Goal: Task Accomplishment & Management: Manage account settings

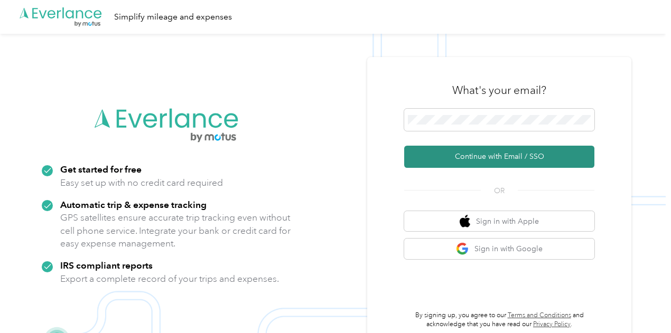
click at [502, 158] on button "Continue with Email / SSO" at bounding box center [499, 157] width 190 height 22
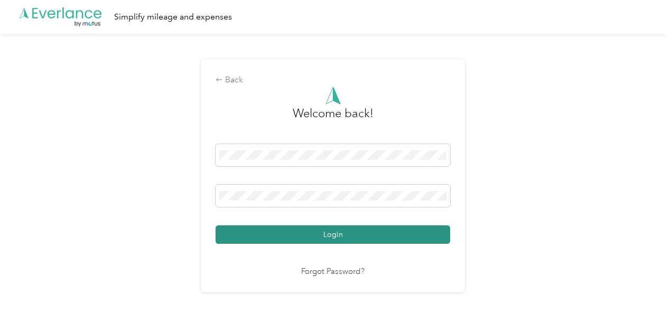
click at [333, 233] on button "Login" at bounding box center [333, 235] width 235 height 18
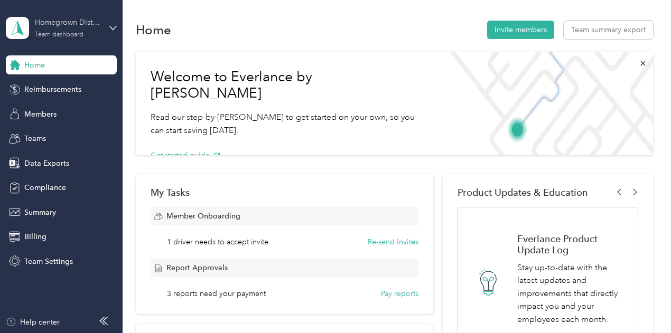
click at [67, 24] on div "Homegrown Distribution" at bounding box center [68, 22] width 66 height 11
click at [53, 108] on div "Personal dashboard" at bounding box center [48, 109] width 67 height 11
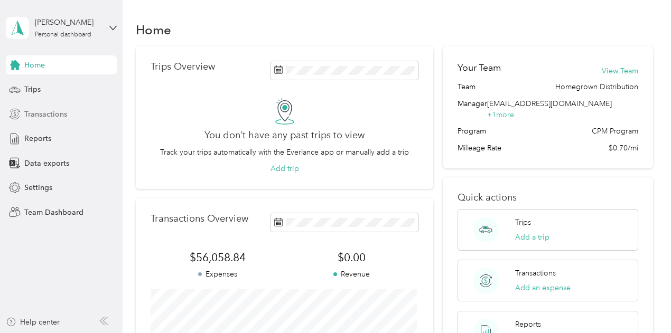
click at [54, 116] on span "Transactions" at bounding box center [45, 114] width 43 height 11
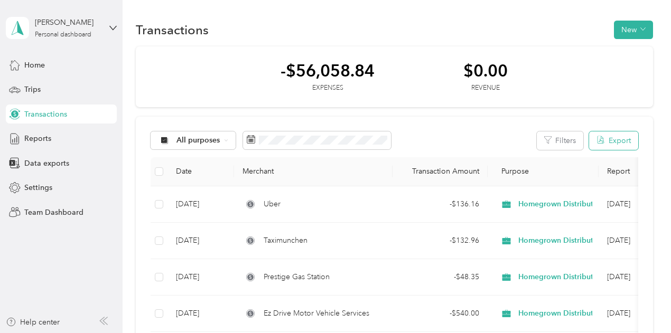
click at [610, 143] on button "Export" at bounding box center [613, 141] width 49 height 18
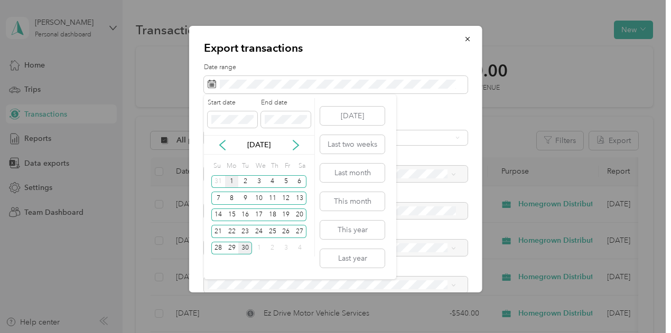
click at [231, 179] on div "1" at bounding box center [232, 181] width 14 height 13
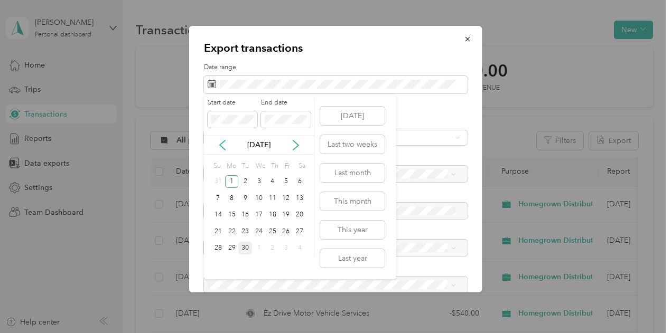
click at [247, 246] on div "30" at bounding box center [245, 248] width 14 height 13
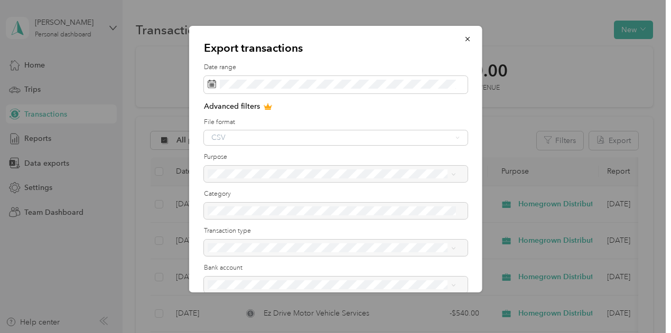
click at [254, 137] on div "CSV" at bounding box center [336, 138] width 264 height 15
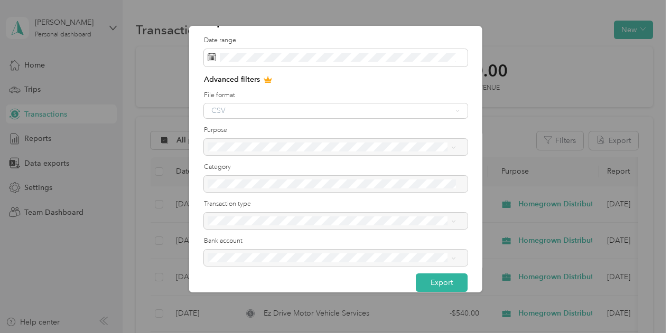
scroll to position [41, 0]
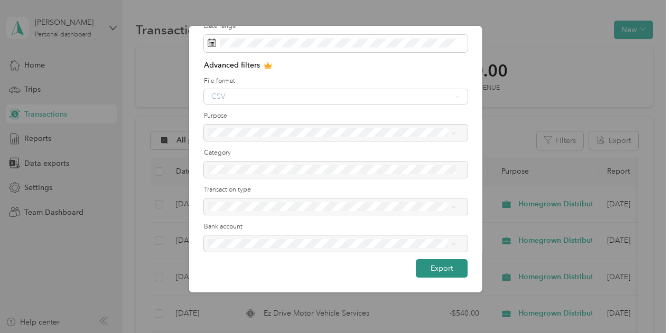
click at [444, 271] on button "Export" at bounding box center [442, 268] width 52 height 18
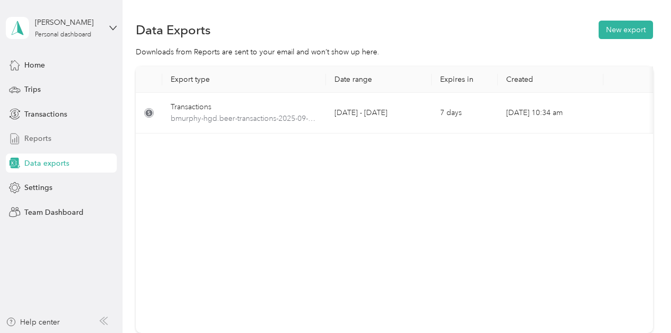
click at [50, 140] on span "Reports" at bounding box center [37, 138] width 27 height 11
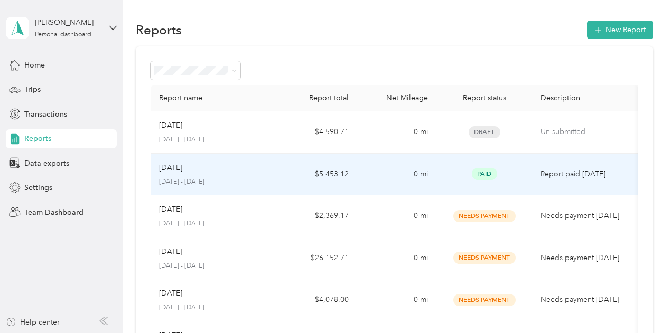
click at [261, 178] on p "August 1 - 31, 2025" at bounding box center [214, 183] width 110 height 10
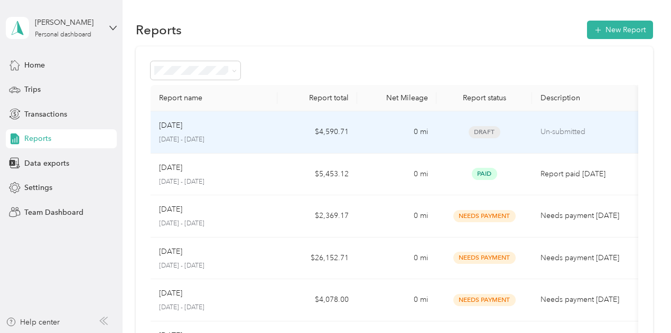
click at [193, 127] on div "[DATE]" at bounding box center [214, 126] width 110 height 12
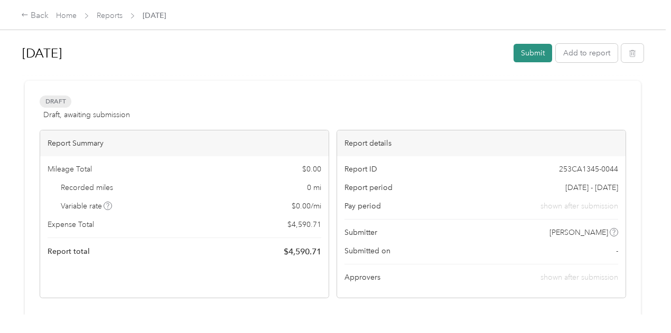
click at [539, 53] on button "Submit" at bounding box center [533, 53] width 39 height 18
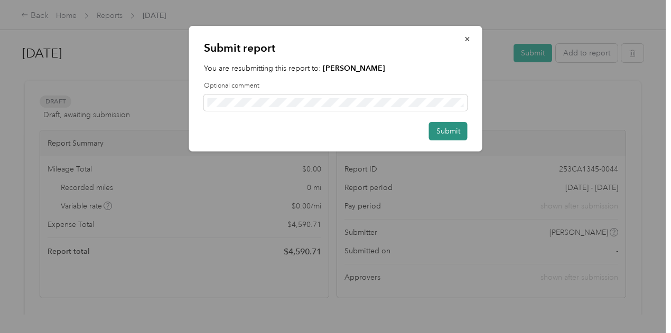
click at [442, 131] on button "Submit" at bounding box center [448, 131] width 39 height 18
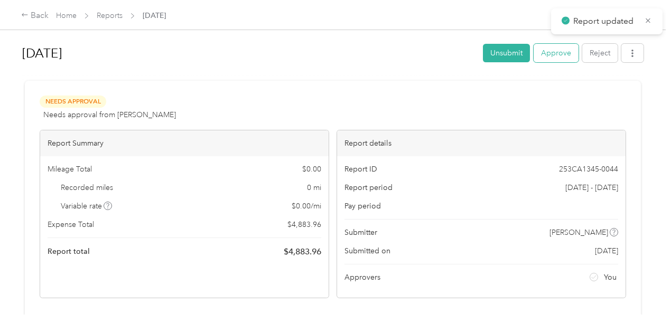
click at [544, 49] on button "Approve" at bounding box center [556, 53] width 45 height 18
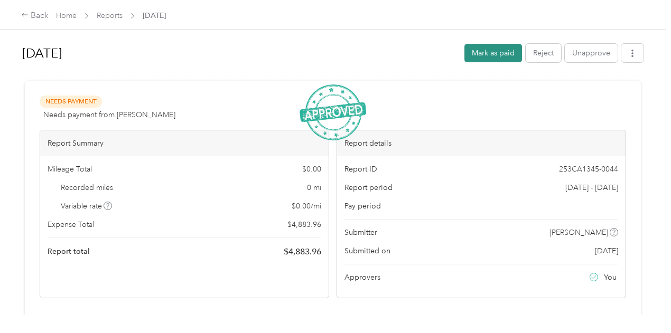
click at [495, 56] on button "Mark as paid" at bounding box center [494, 53] width 58 height 18
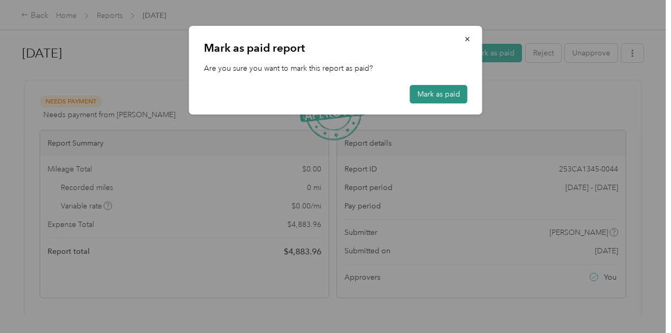
click at [440, 86] on button "Mark as paid" at bounding box center [439, 94] width 58 height 18
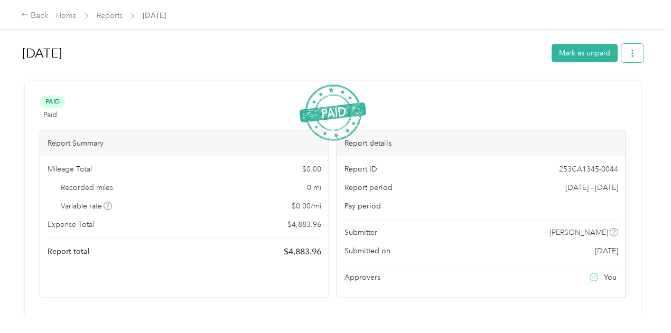
click at [634, 51] on button "button" at bounding box center [633, 53] width 22 height 18
click at [610, 89] on span "Download" at bounding box center [599, 91] width 35 height 11
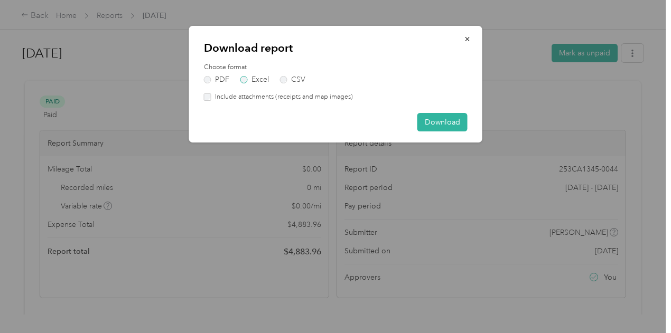
click at [246, 78] on label "Excel" at bounding box center [254, 79] width 29 height 7
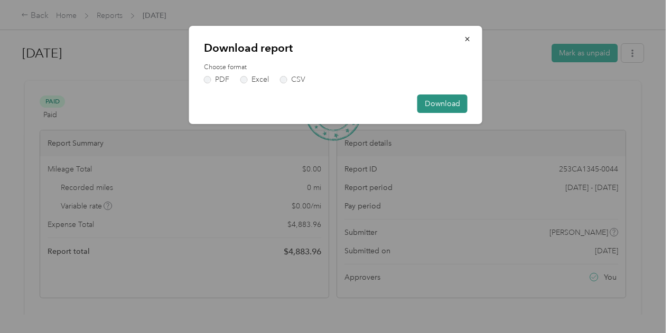
click at [439, 105] on button "Download" at bounding box center [443, 104] width 50 height 18
